Goal: Information Seeking & Learning: Learn about a topic

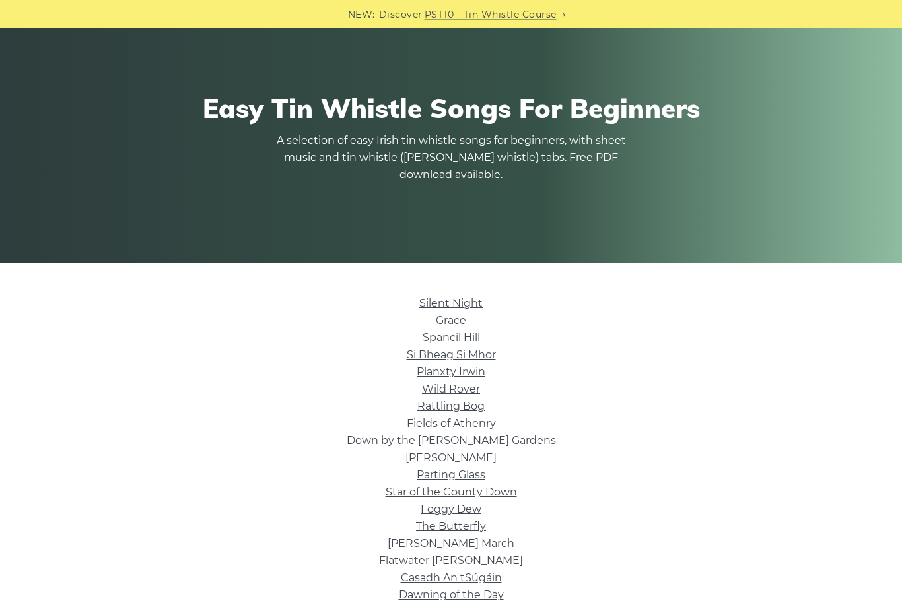
scroll to position [83, 0]
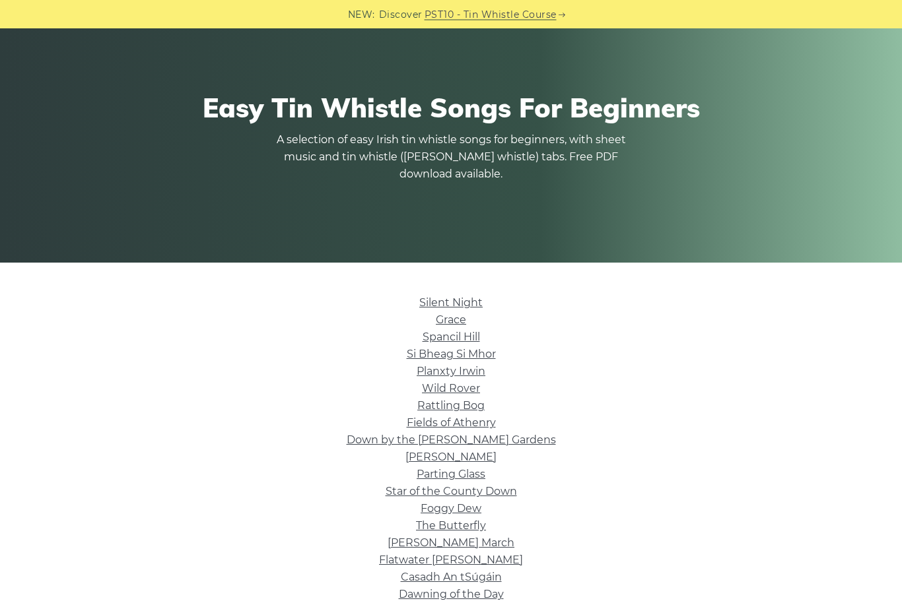
click at [471, 302] on link "Silent Night" at bounding box center [450, 303] width 63 height 13
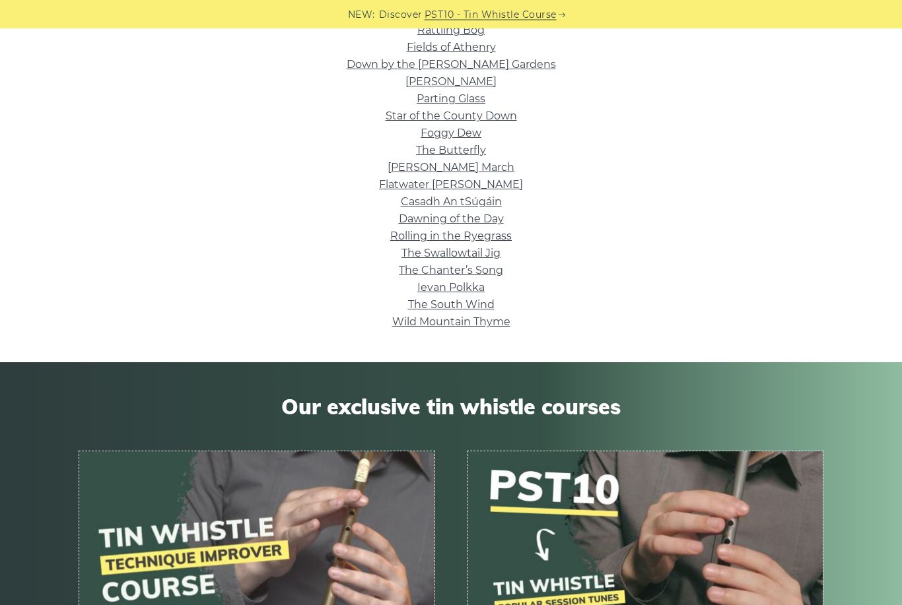
scroll to position [459, 0]
click at [486, 323] on link "Wild Mountain Thyme" at bounding box center [451, 322] width 118 height 13
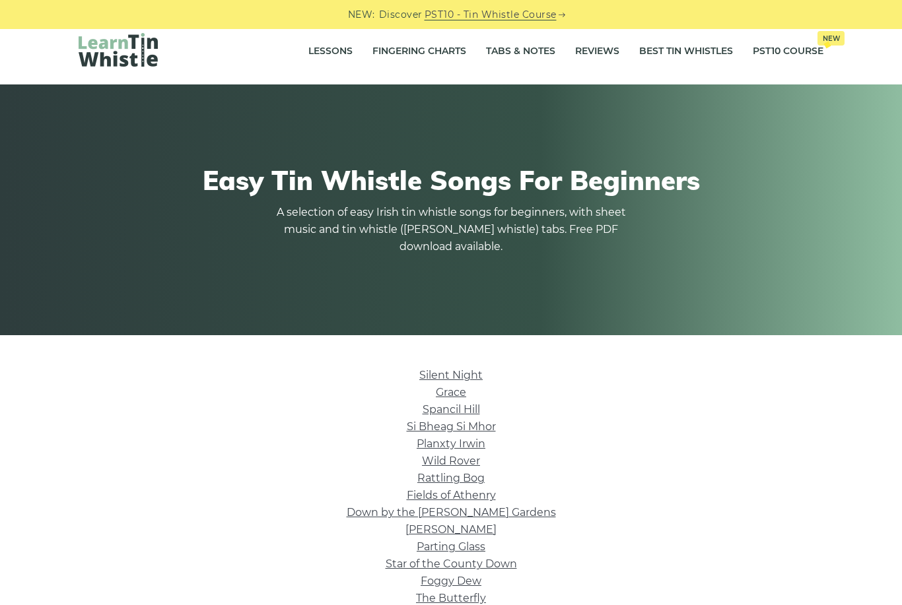
scroll to position [0, 0]
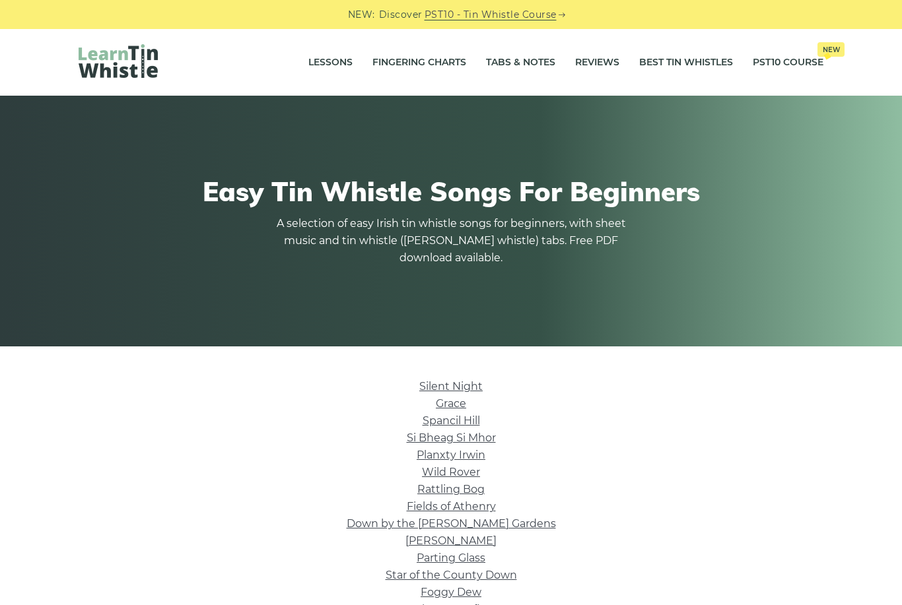
click at [512, 63] on link "Tabs & Notes" at bounding box center [520, 62] width 69 height 33
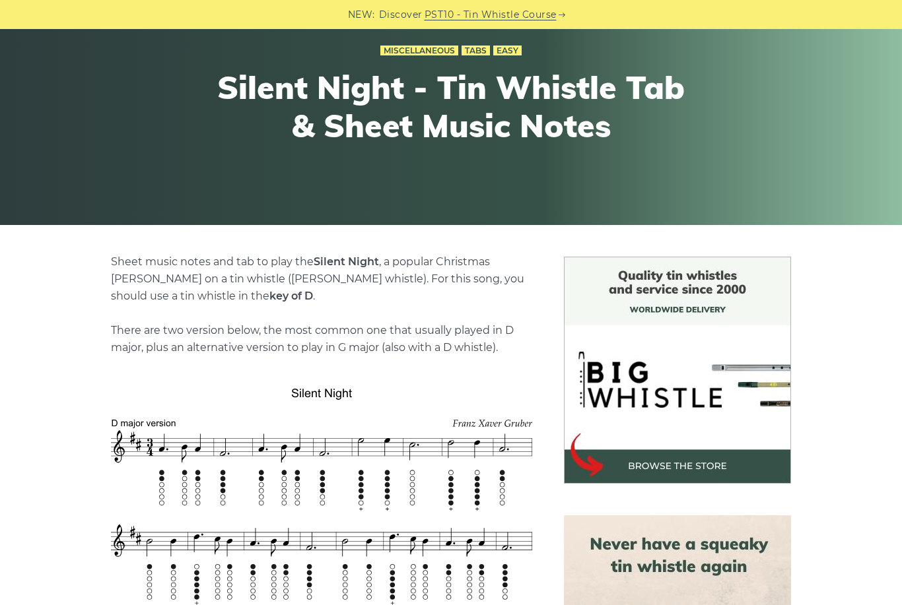
scroll to position [120, 0]
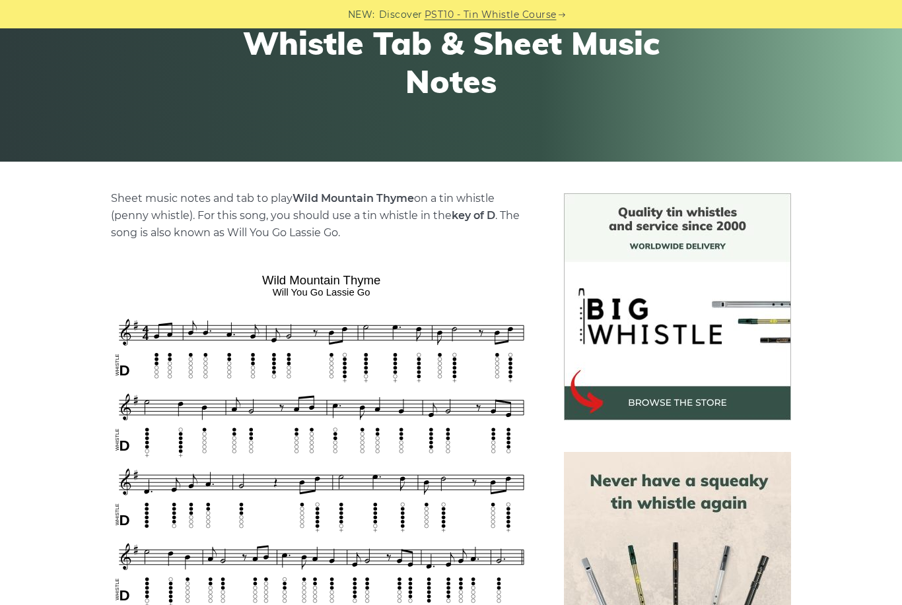
scroll to position [182, 0]
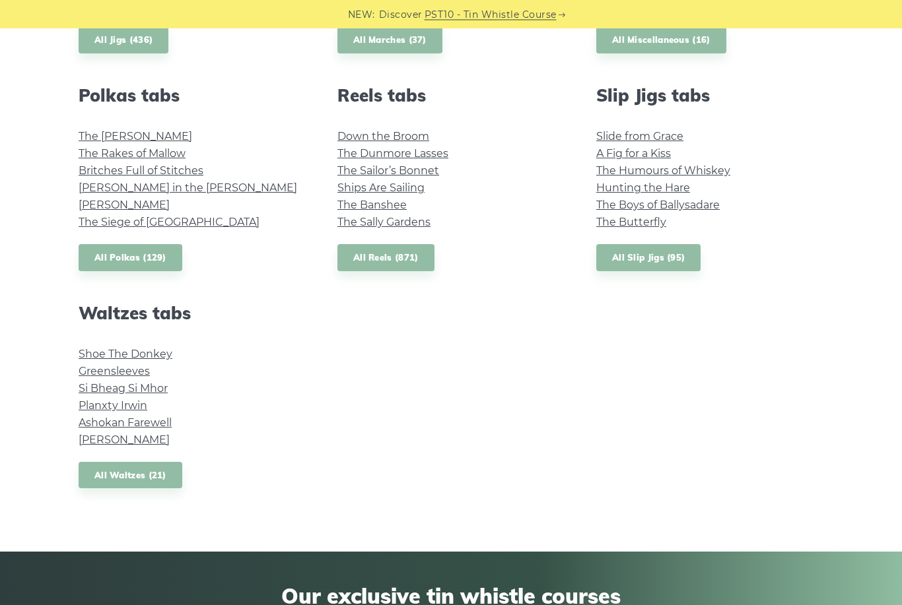
scroll to position [920, 0]
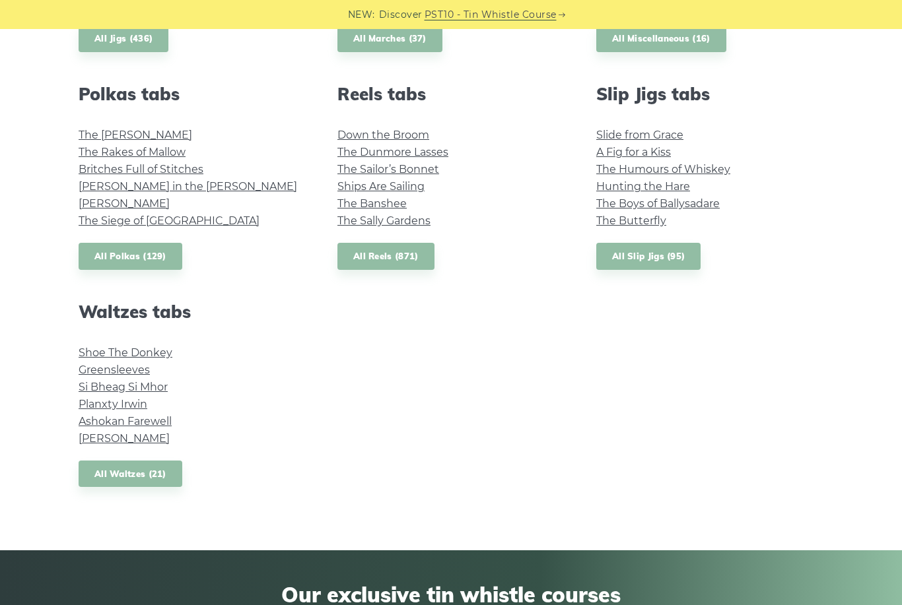
click at [144, 416] on link "Ashokan Farewell" at bounding box center [125, 421] width 93 height 13
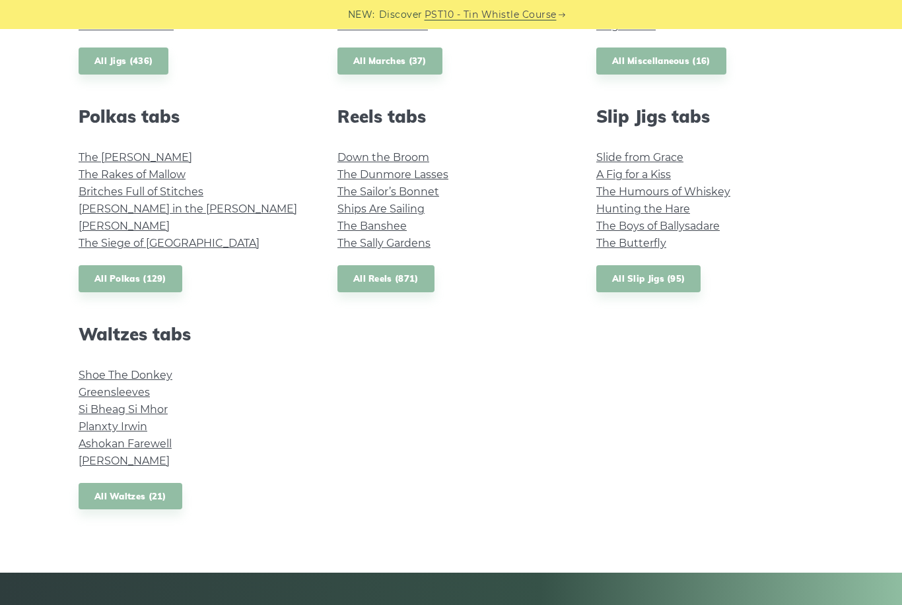
scroll to position [897, 0]
click at [135, 493] on link "All Waltzes (21)" at bounding box center [131, 497] width 104 height 27
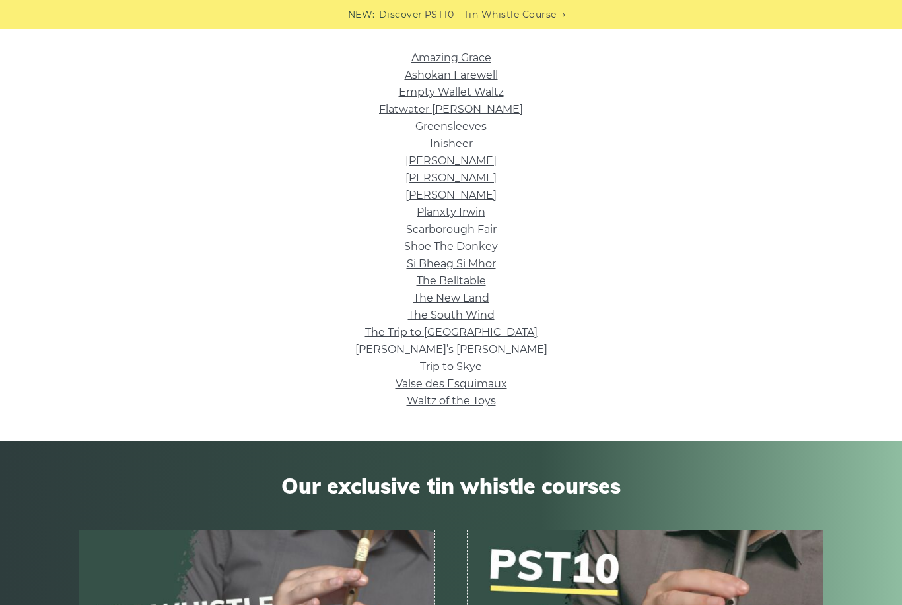
scroll to position [306, 0]
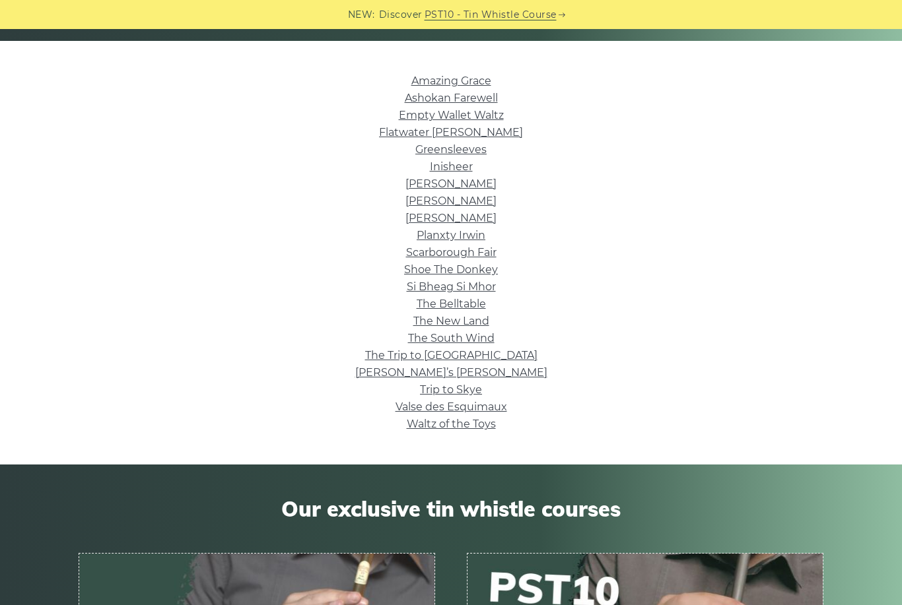
click at [483, 246] on link "Scarborough Fair" at bounding box center [451, 252] width 90 height 13
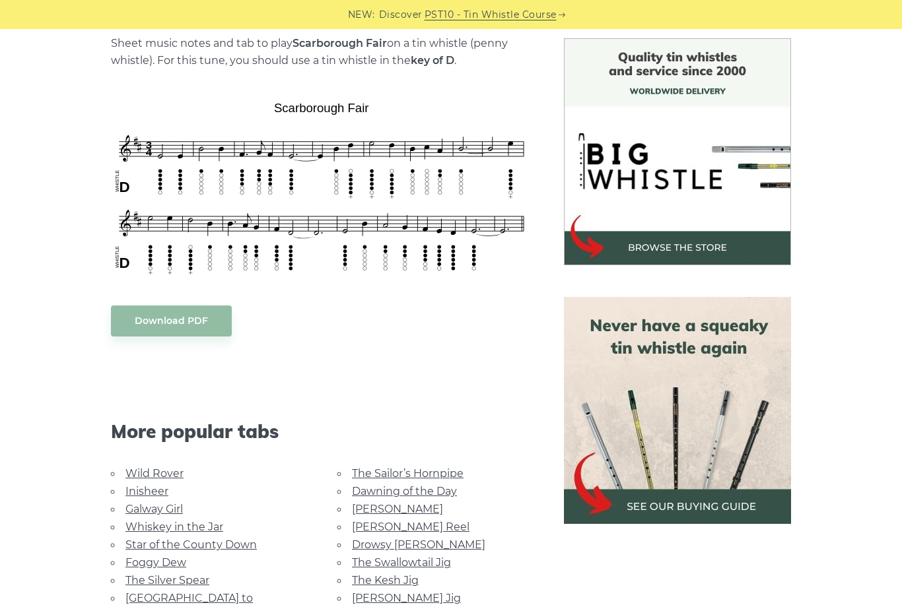
scroll to position [339, 0]
